Goal: Task Accomplishment & Management: Complete application form

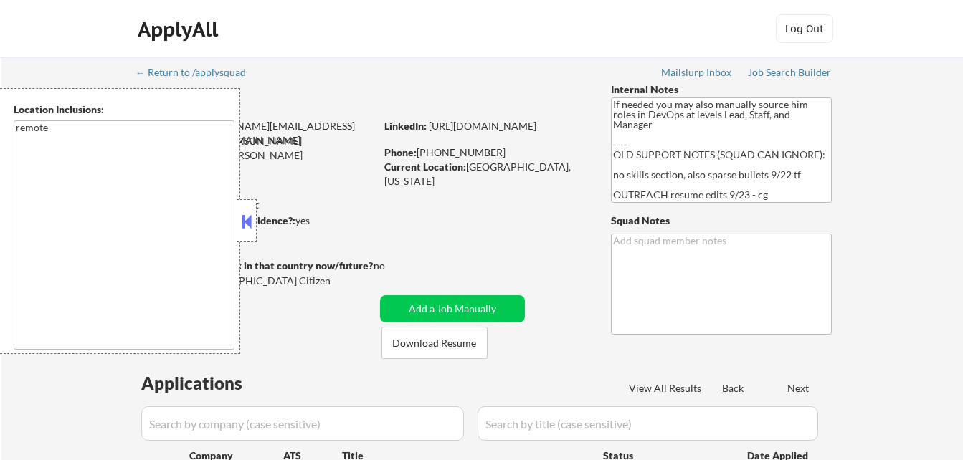
select select ""pending""
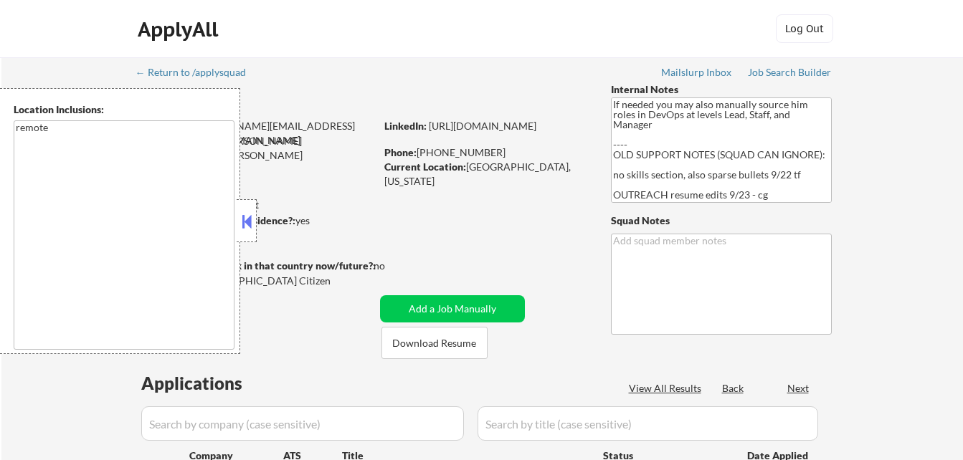
select select ""pending""
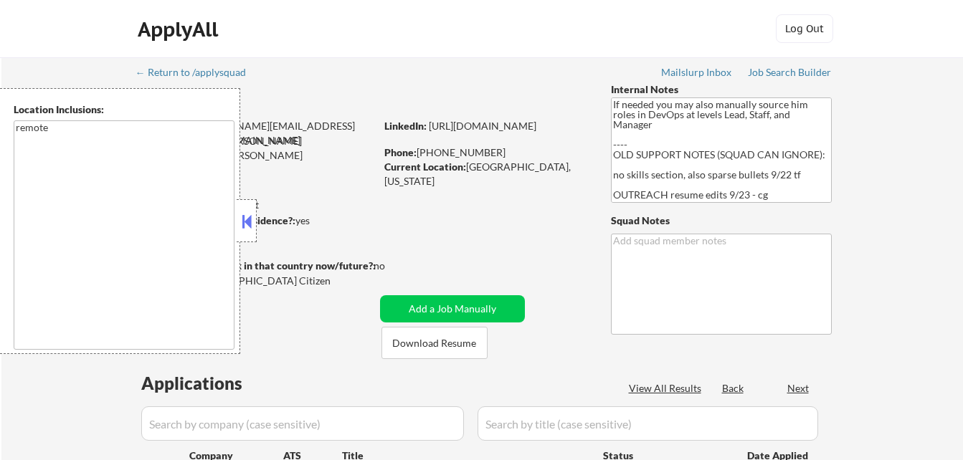
select select ""pending""
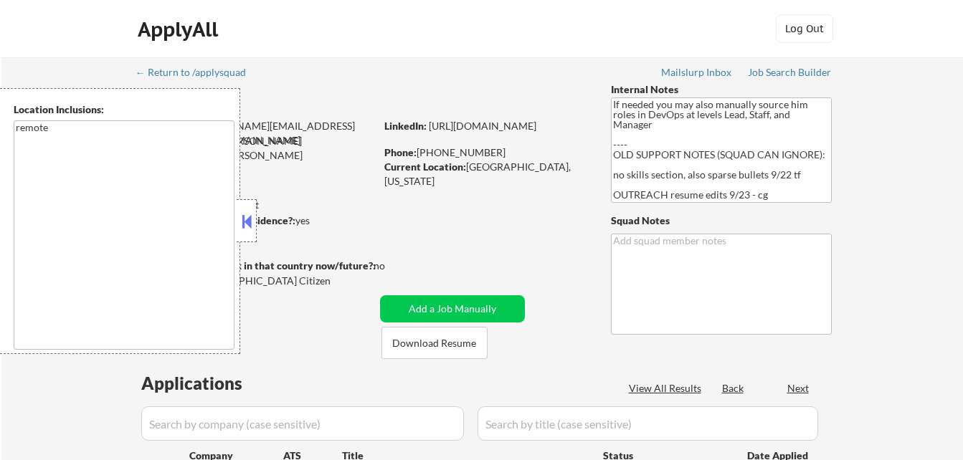
select select ""pending""
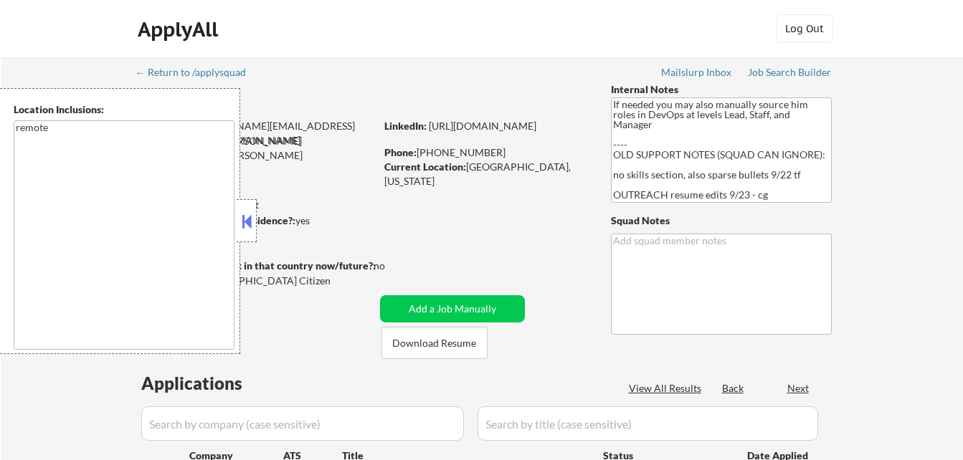
select select ""pending""
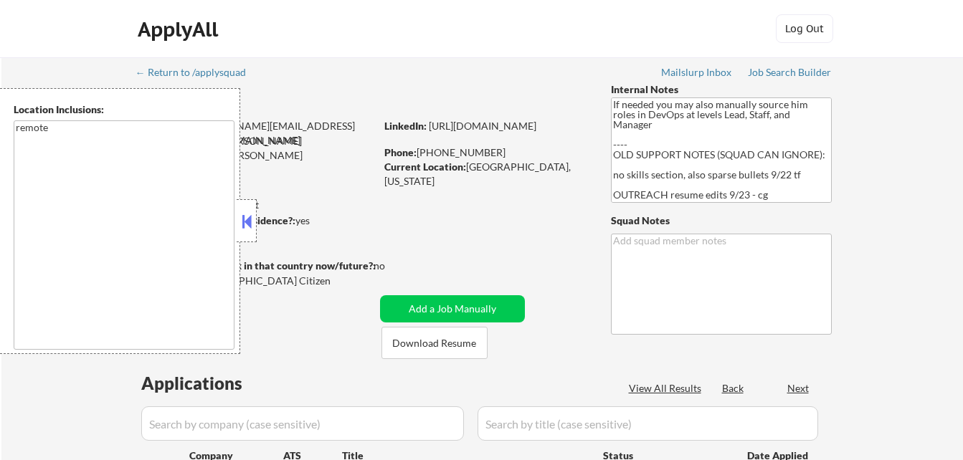
select select ""pending""
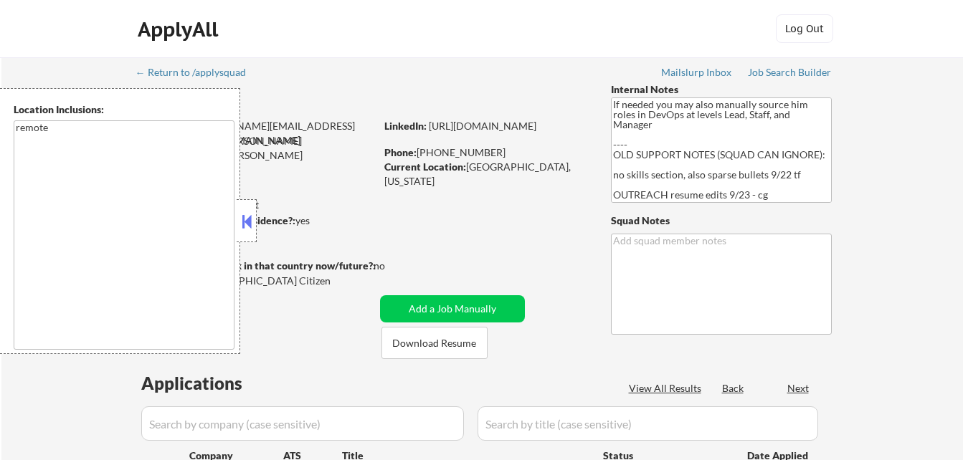
select select ""pending""
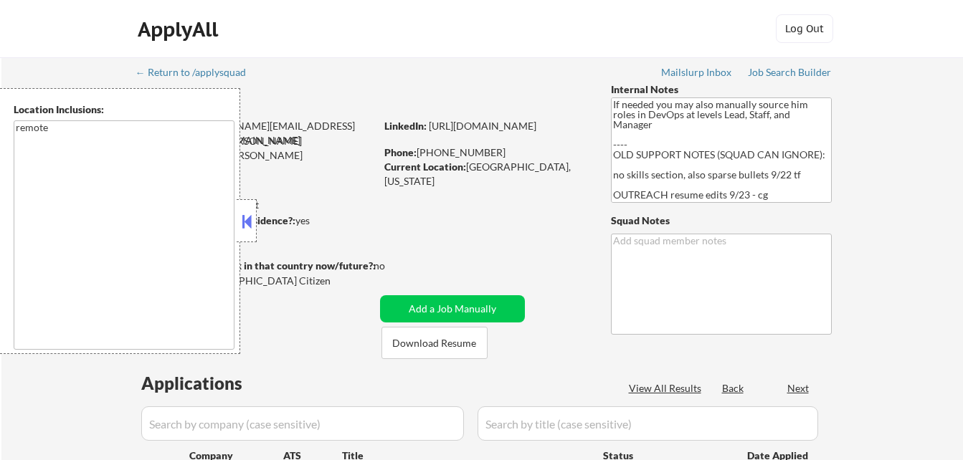
select select ""pending""
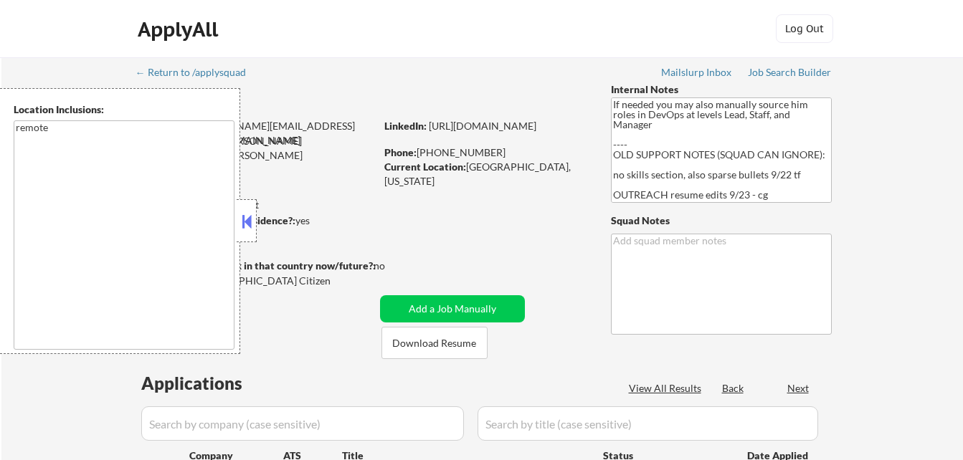
select select ""pending""
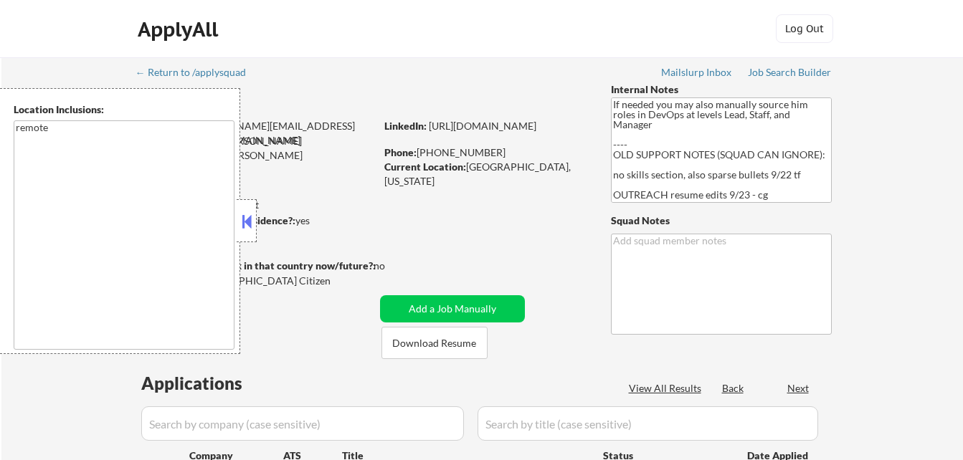
select select ""pending""
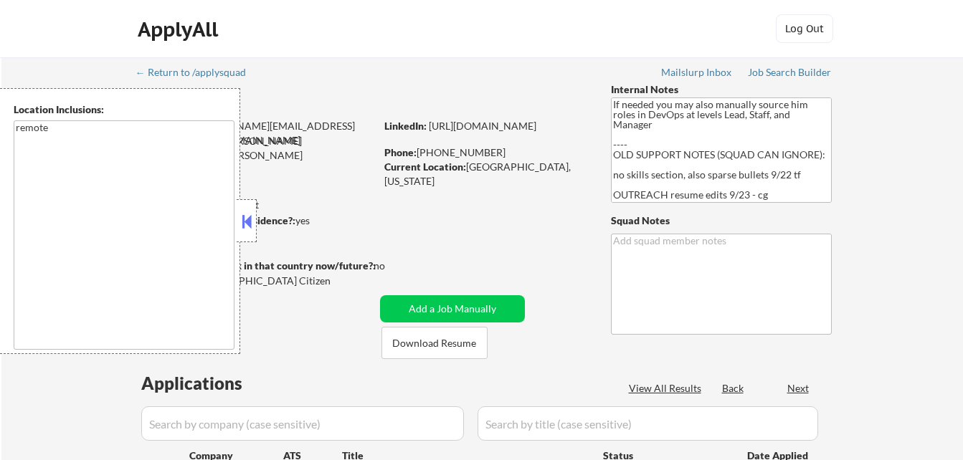
select select ""pending""
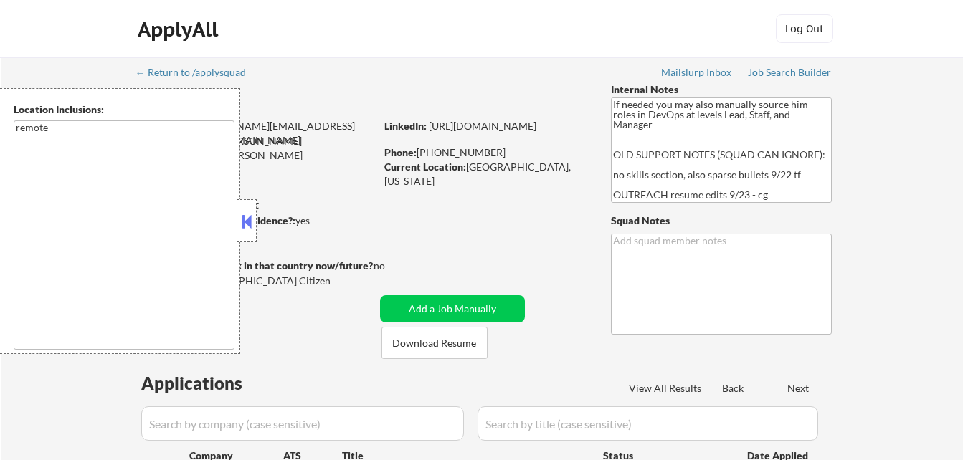
select select ""pending""
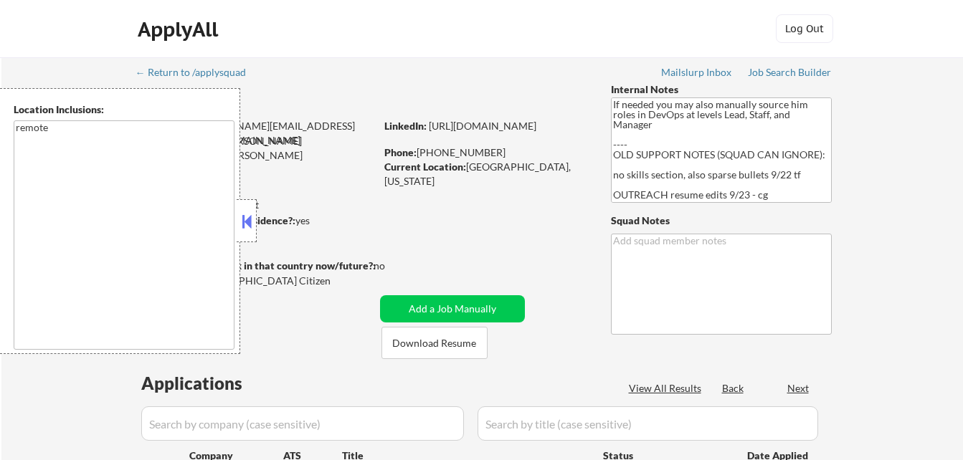
select select ""pending""
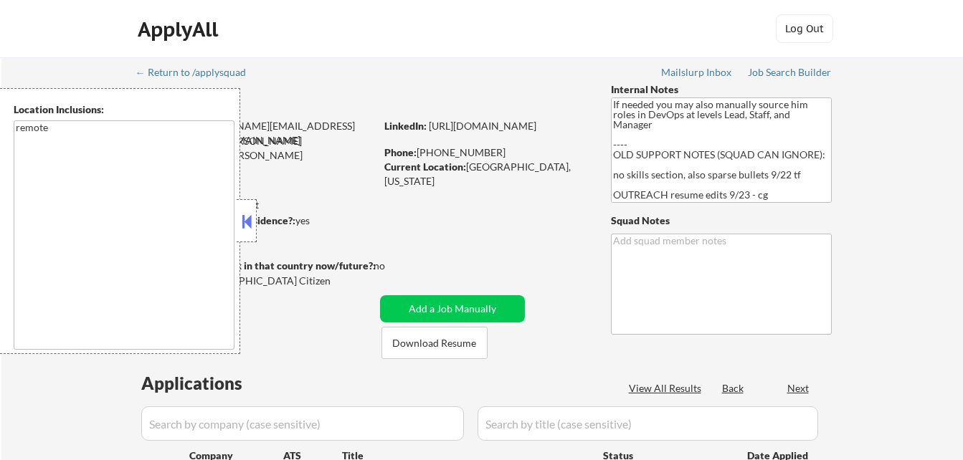
select select ""pending""
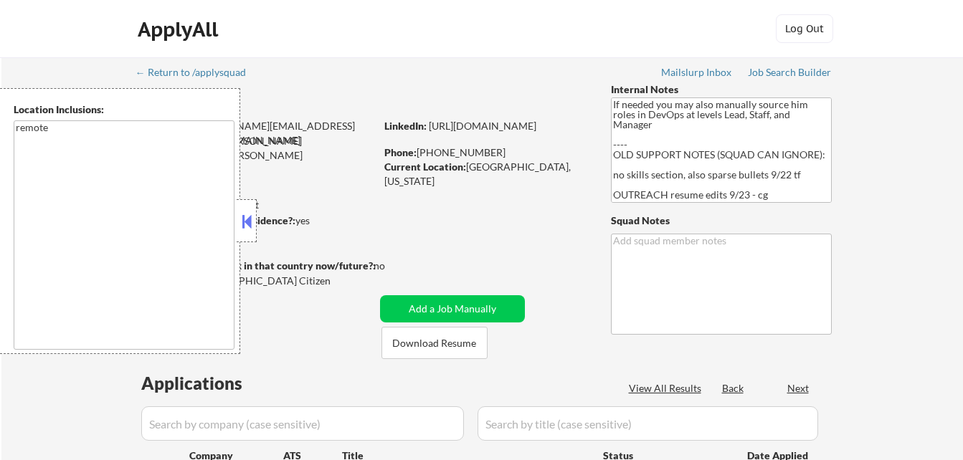
select select ""pending""
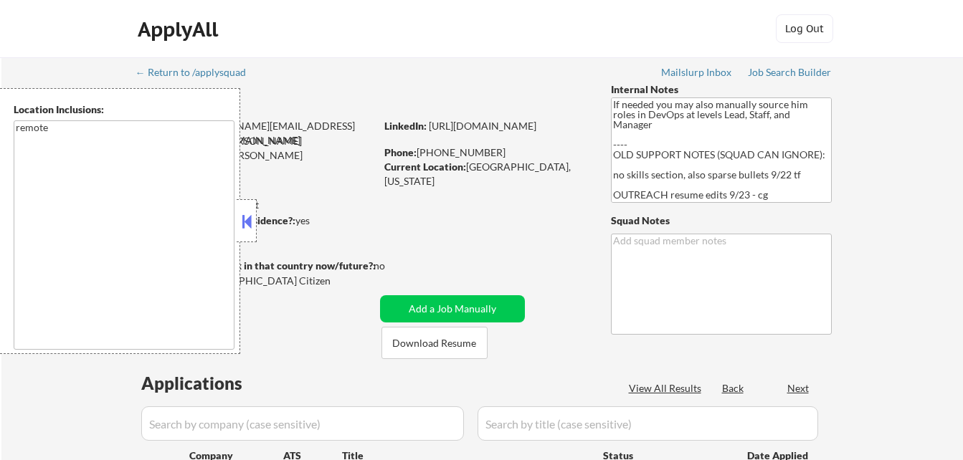
select select ""pending""
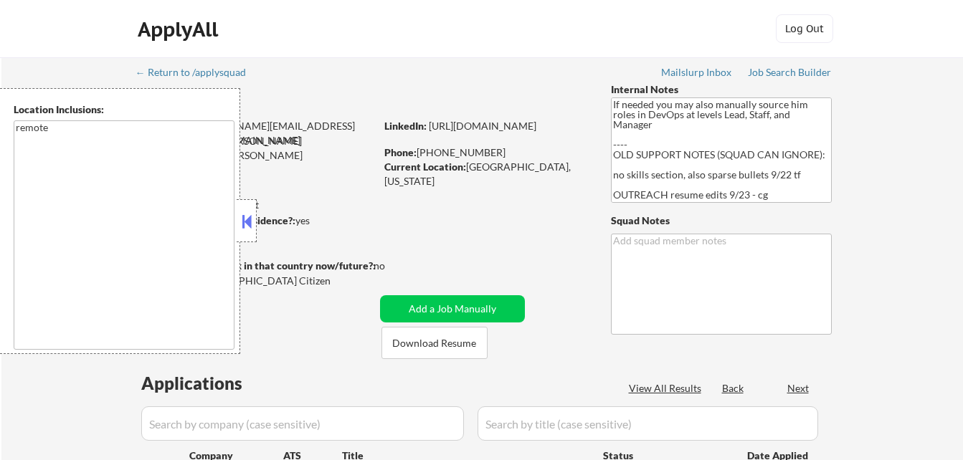
select select ""pending""
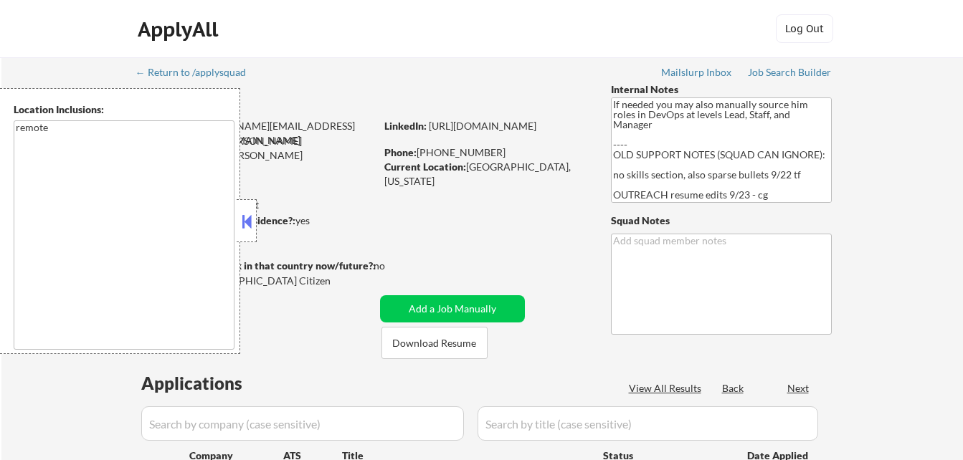
select select ""pending""
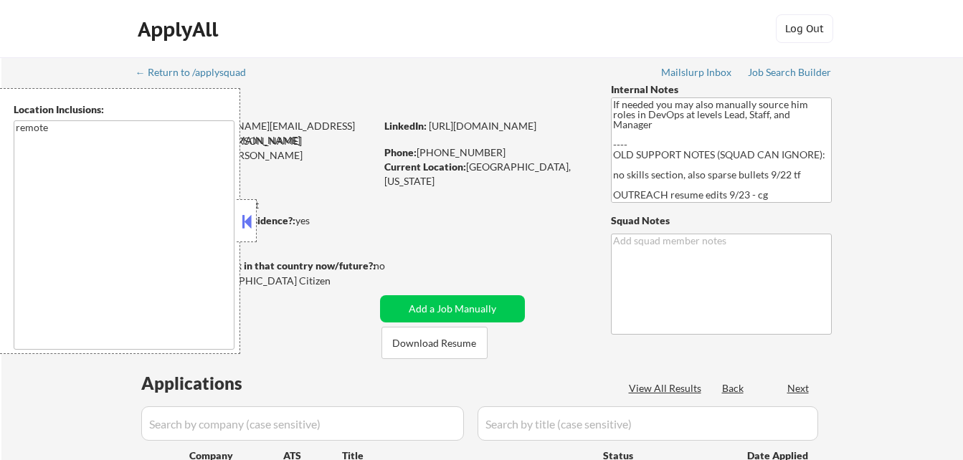
select select ""pending""
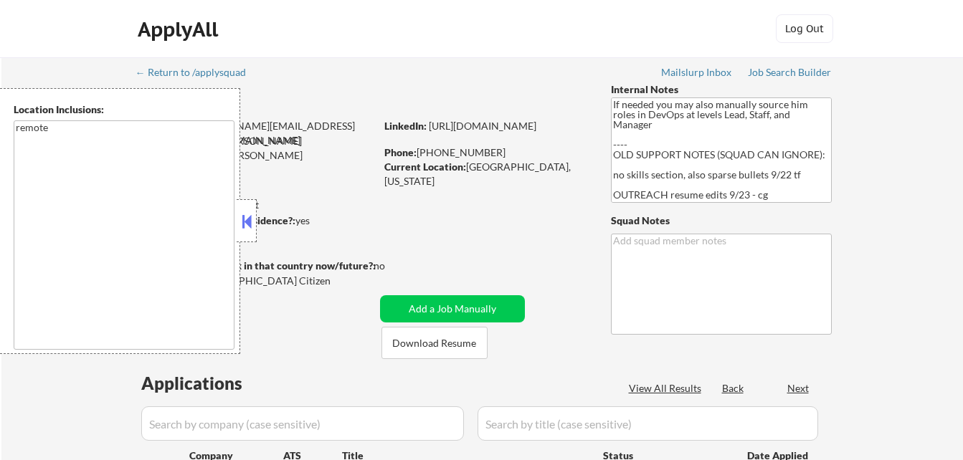
select select ""pending""
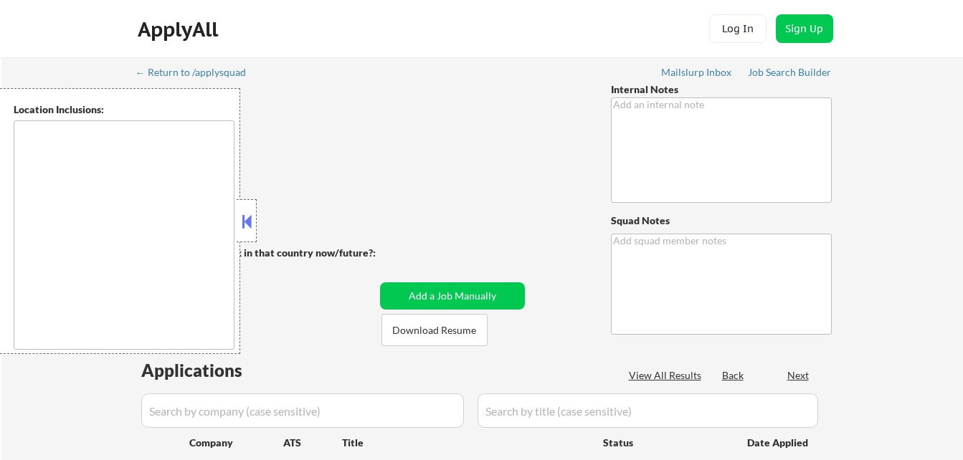
type textarea "You may manually source addl roles for her as needed so long as they are in the…"
type textarea "Frank"
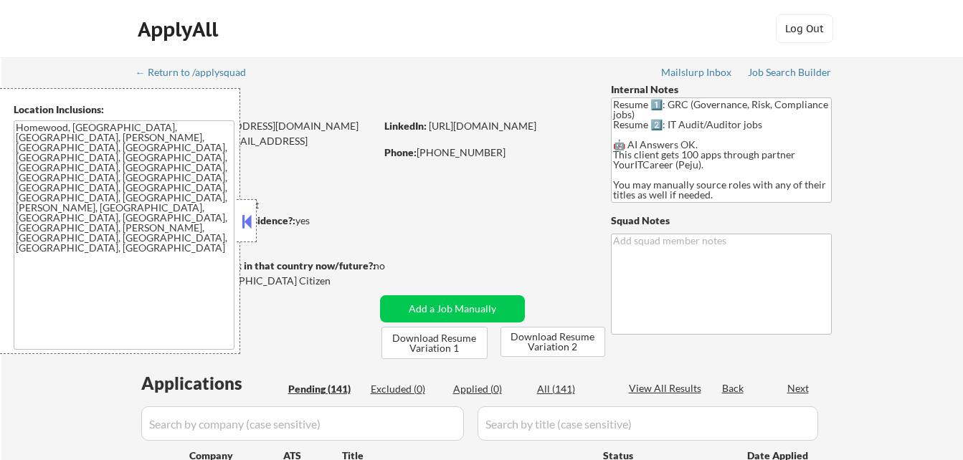
select select ""pending""
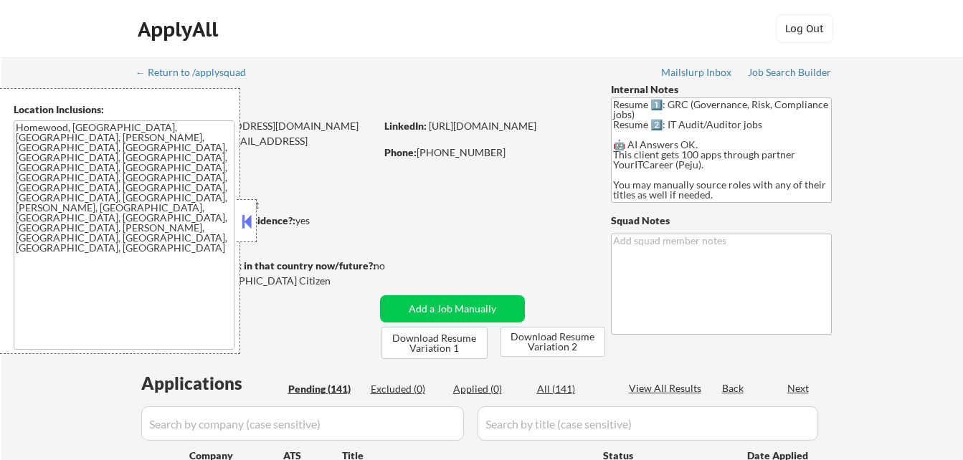
select select ""pending""
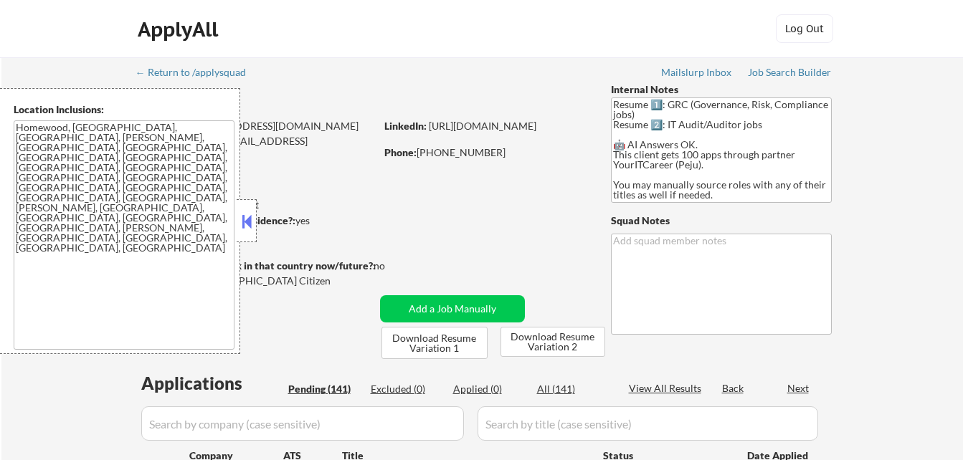
select select ""pending""
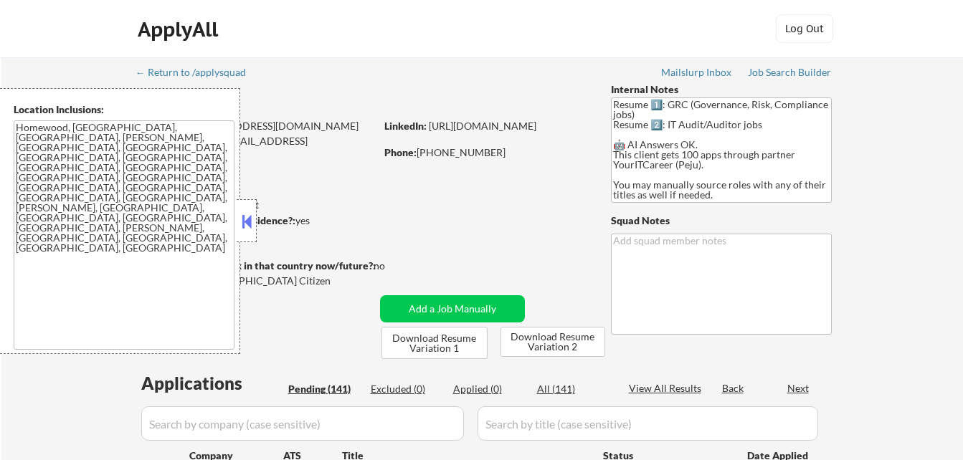
select select ""pending""
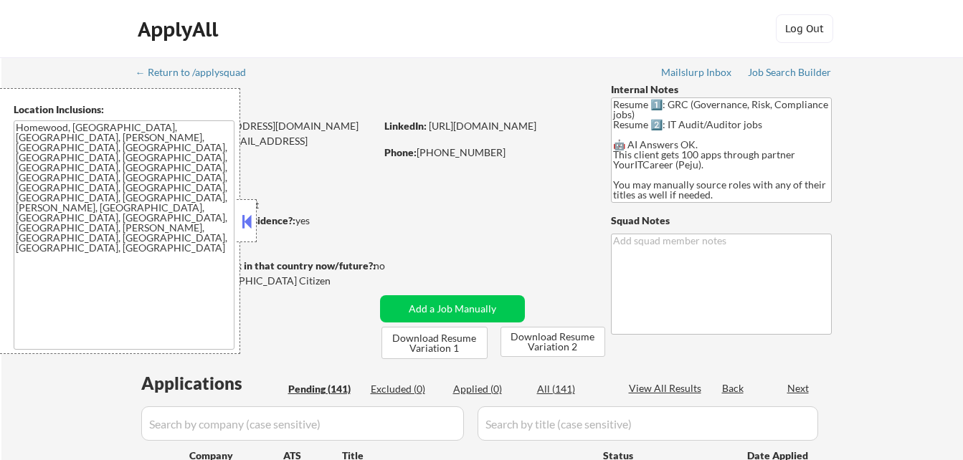
select select ""pending""
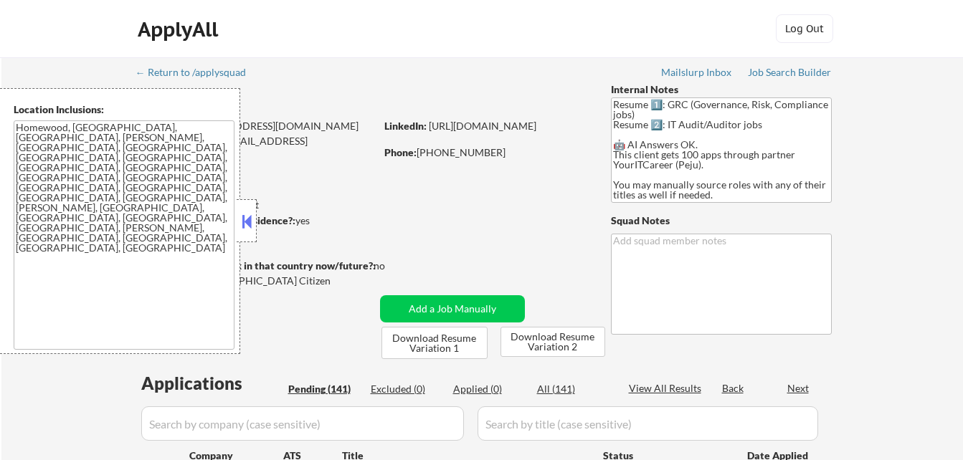
select select ""pending""
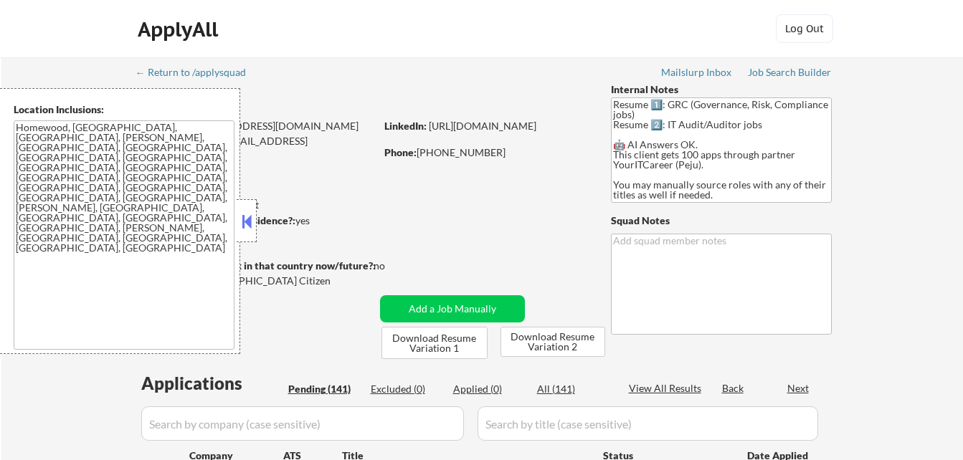
select select ""pending""
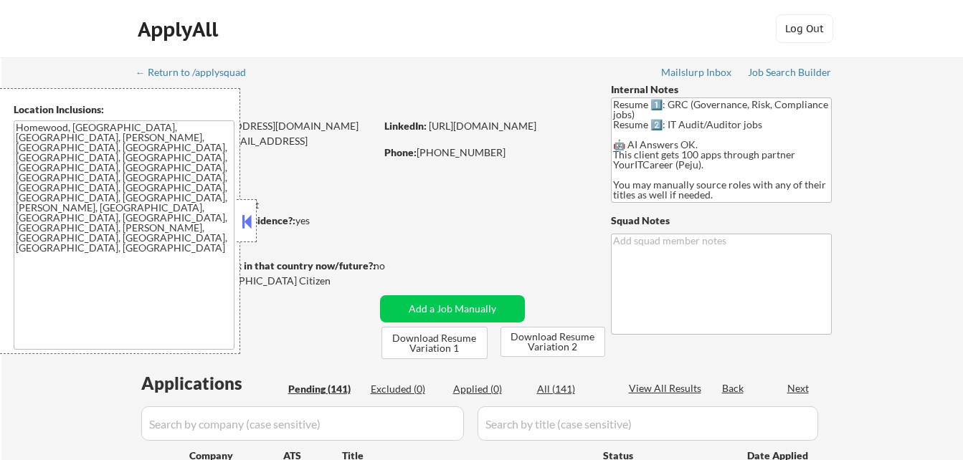
select select ""pending""
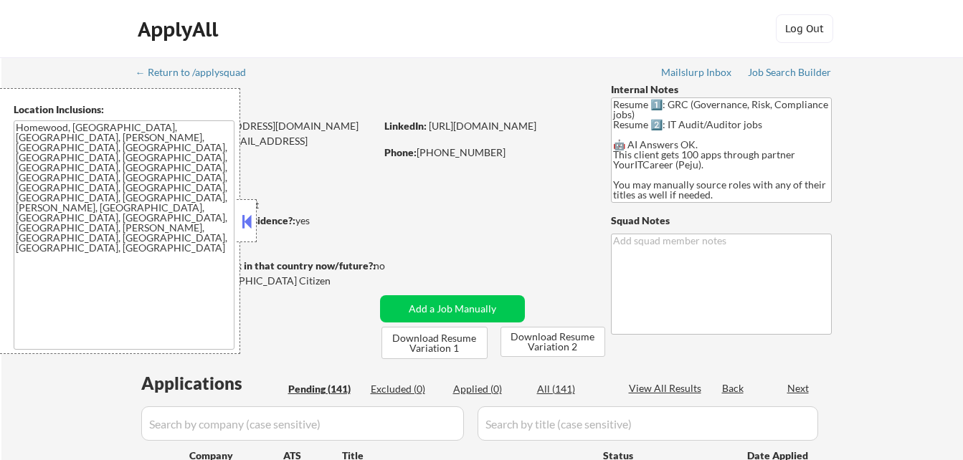
select select ""pending""
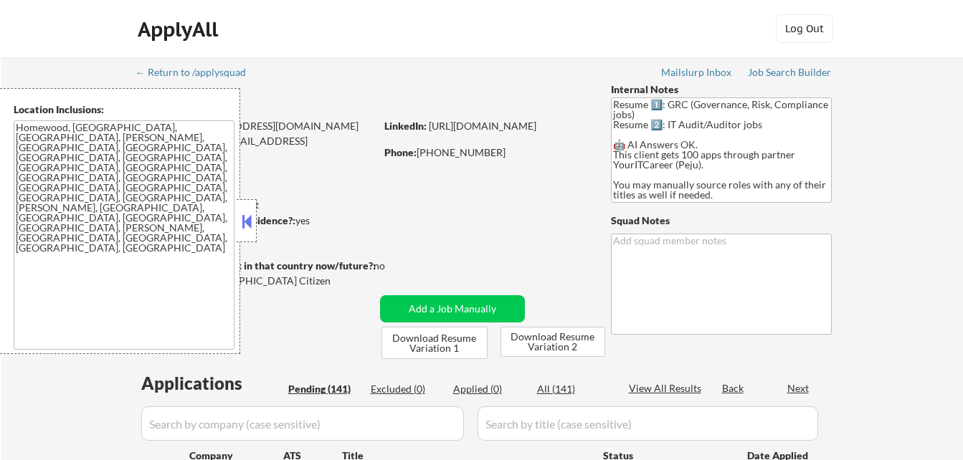
select select ""pending""
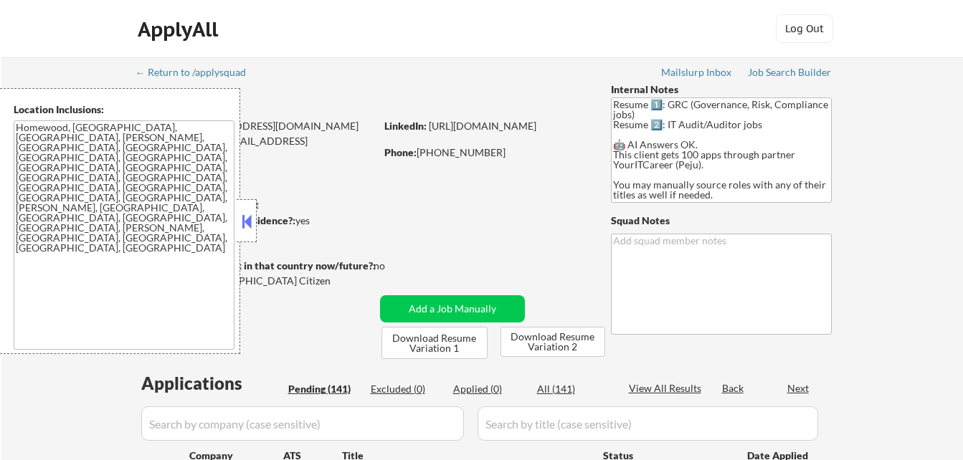
select select ""pending""
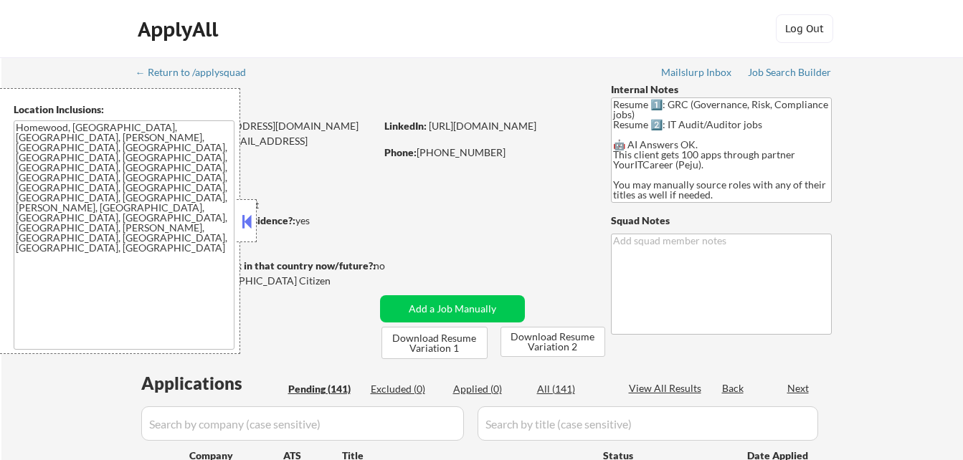
select select ""pending""
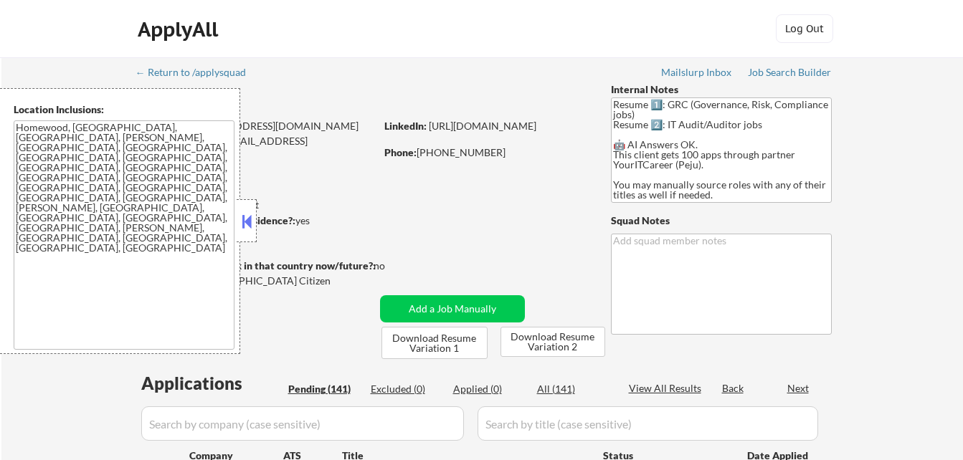
select select ""pending""
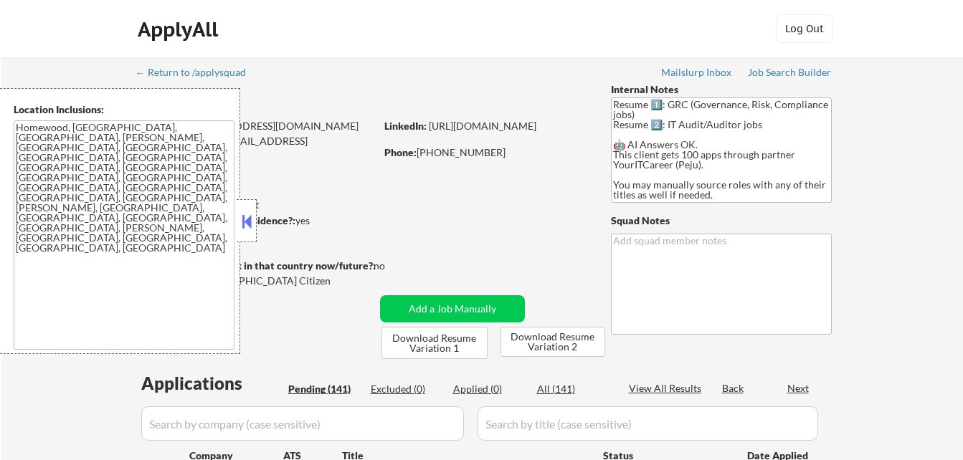
select select ""pending""
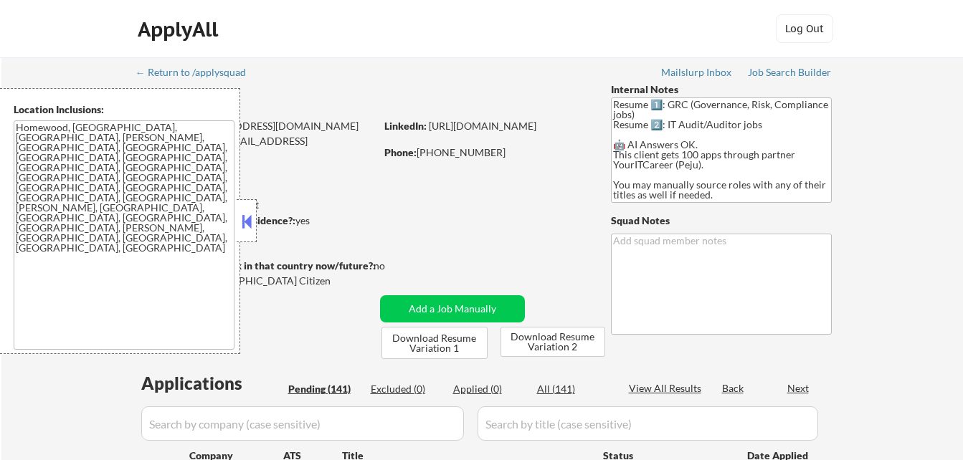
select select ""pending""
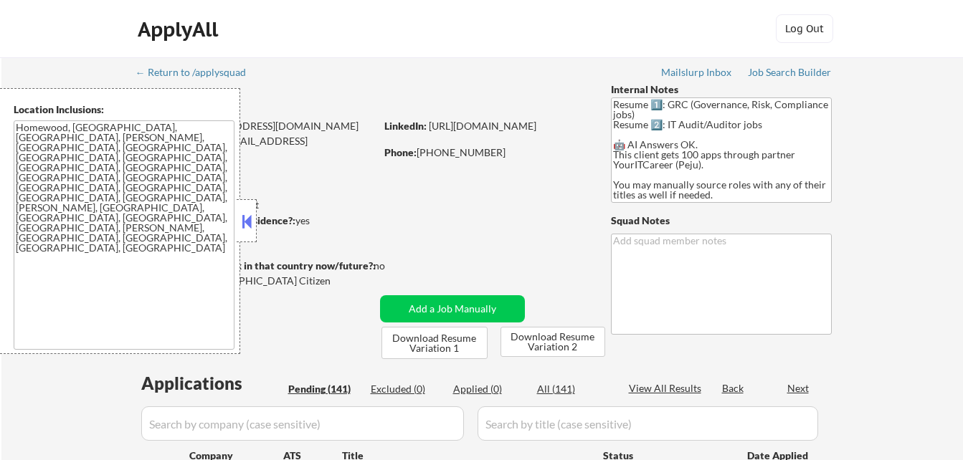
select select ""pending""
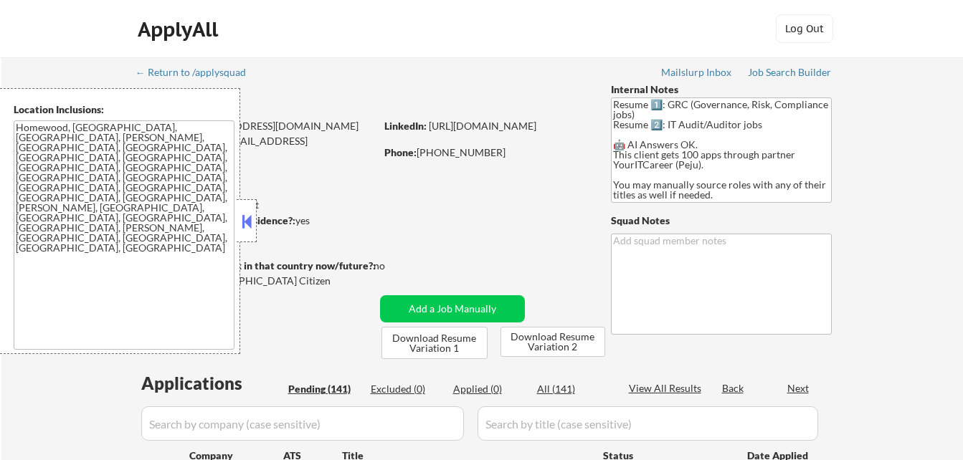
select select ""pending""
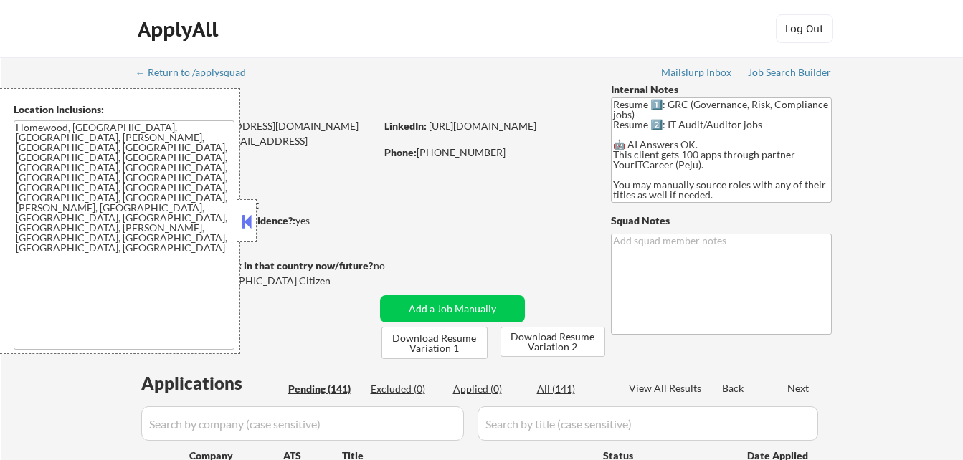
select select ""pending""
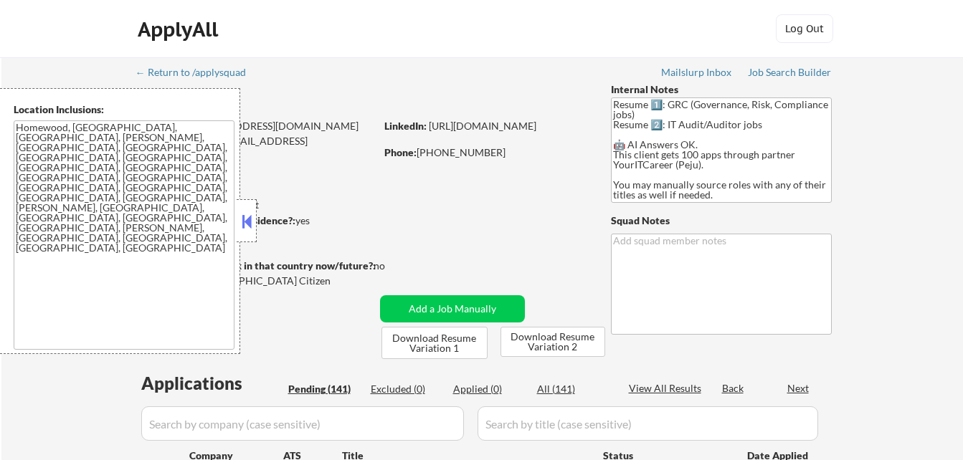
select select ""pending""
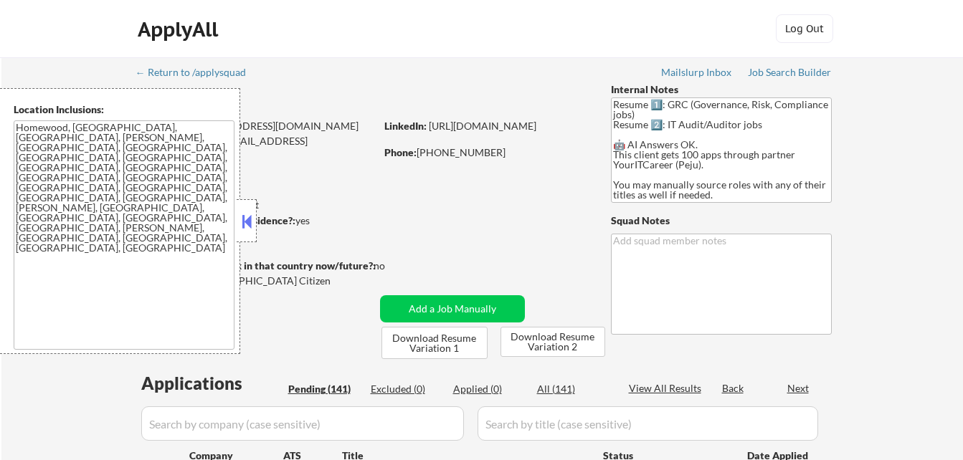
select select ""pending""
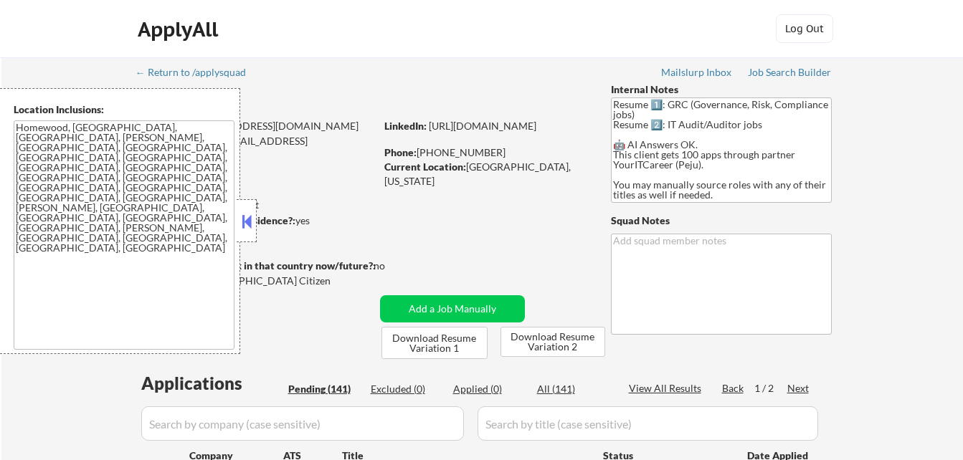
click at [240, 211] on div at bounding box center [247, 220] width 20 height 43
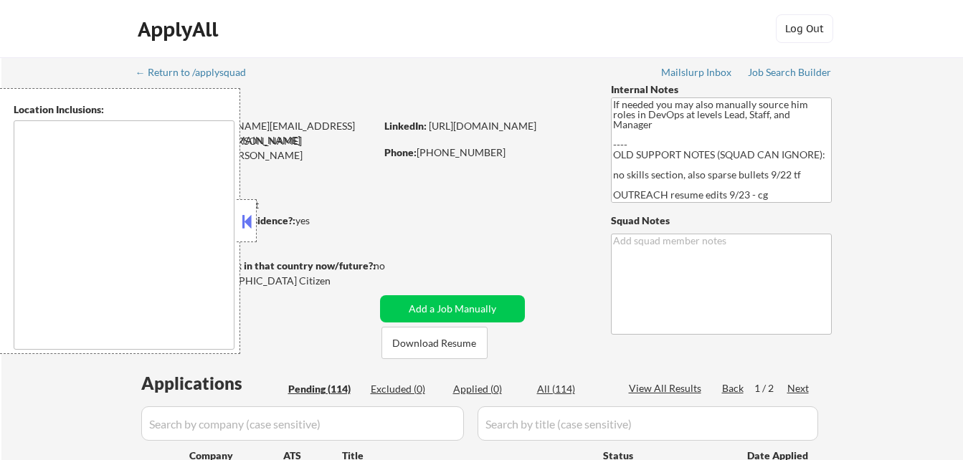
type textarea "remote"
